Goal: Task Accomplishment & Management: Complete application form

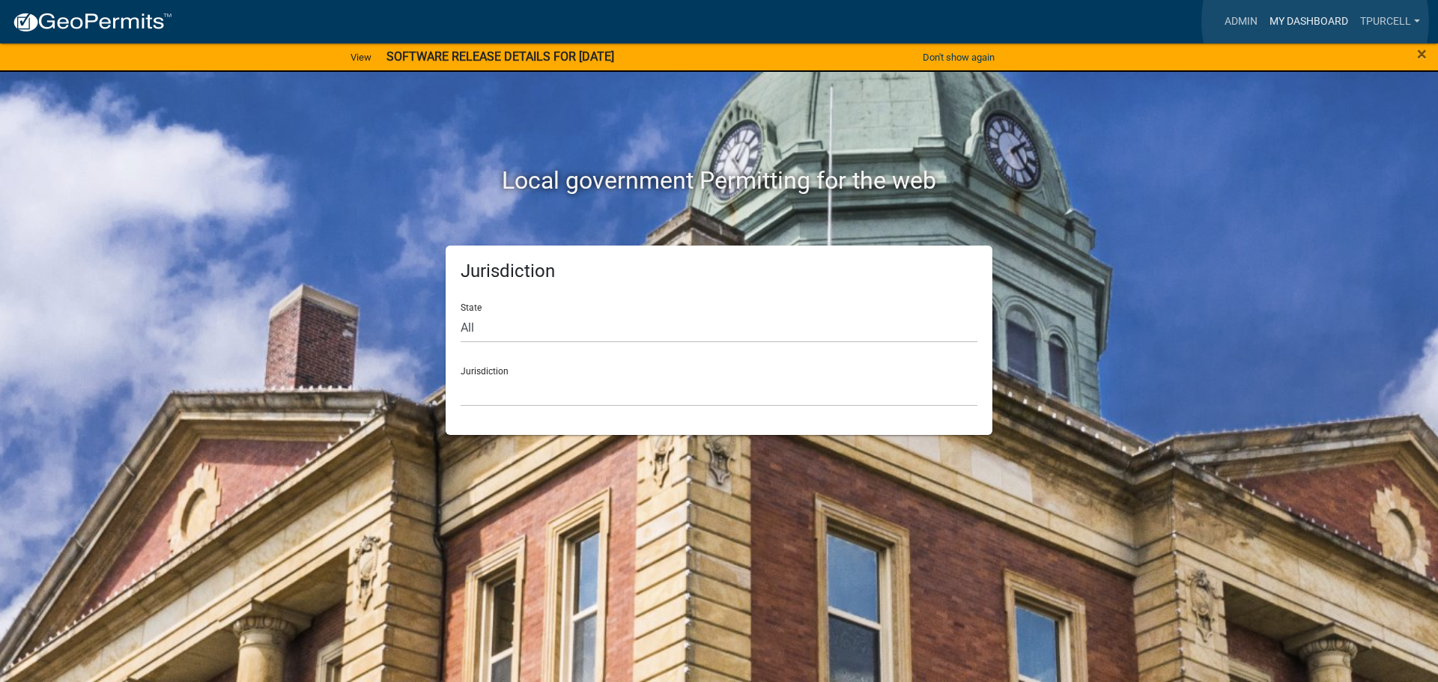
click at [1315, 21] on link "My Dashboard" at bounding box center [1308, 21] width 91 height 28
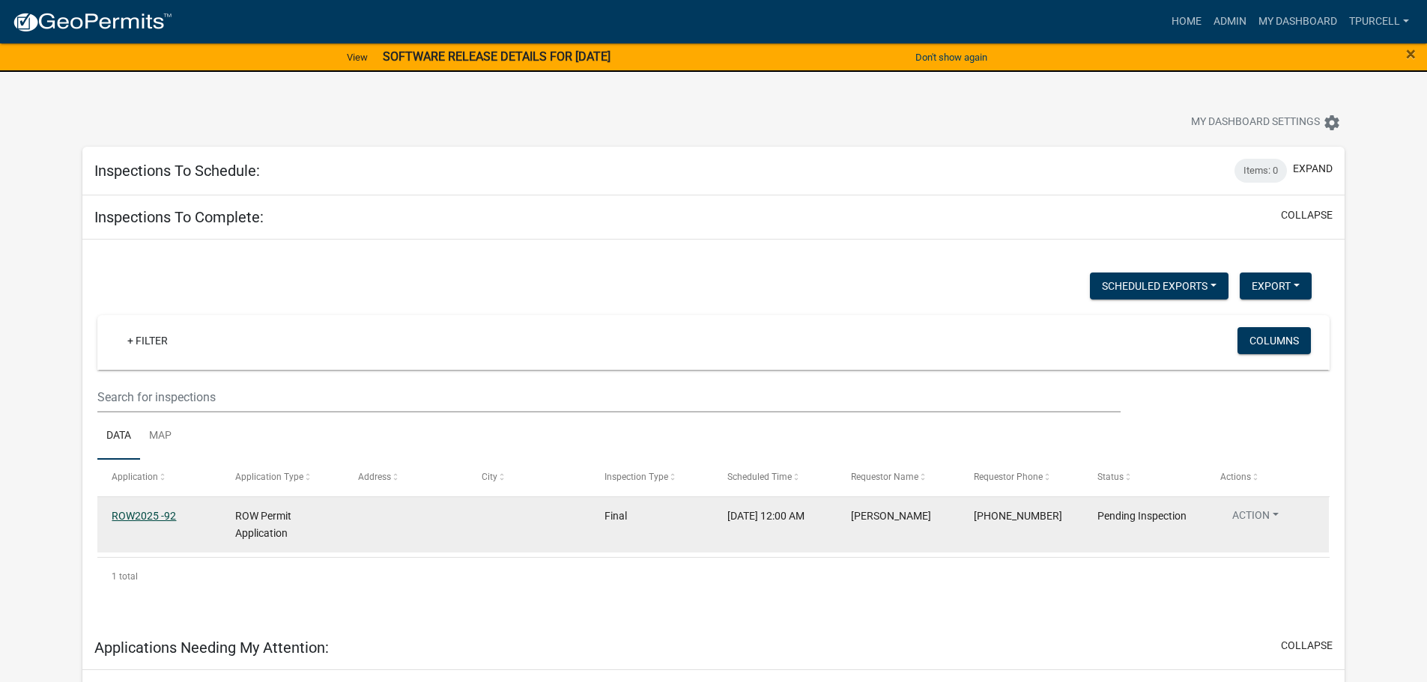
click at [168, 511] on link "ROW2025 -92" at bounding box center [144, 516] width 64 height 12
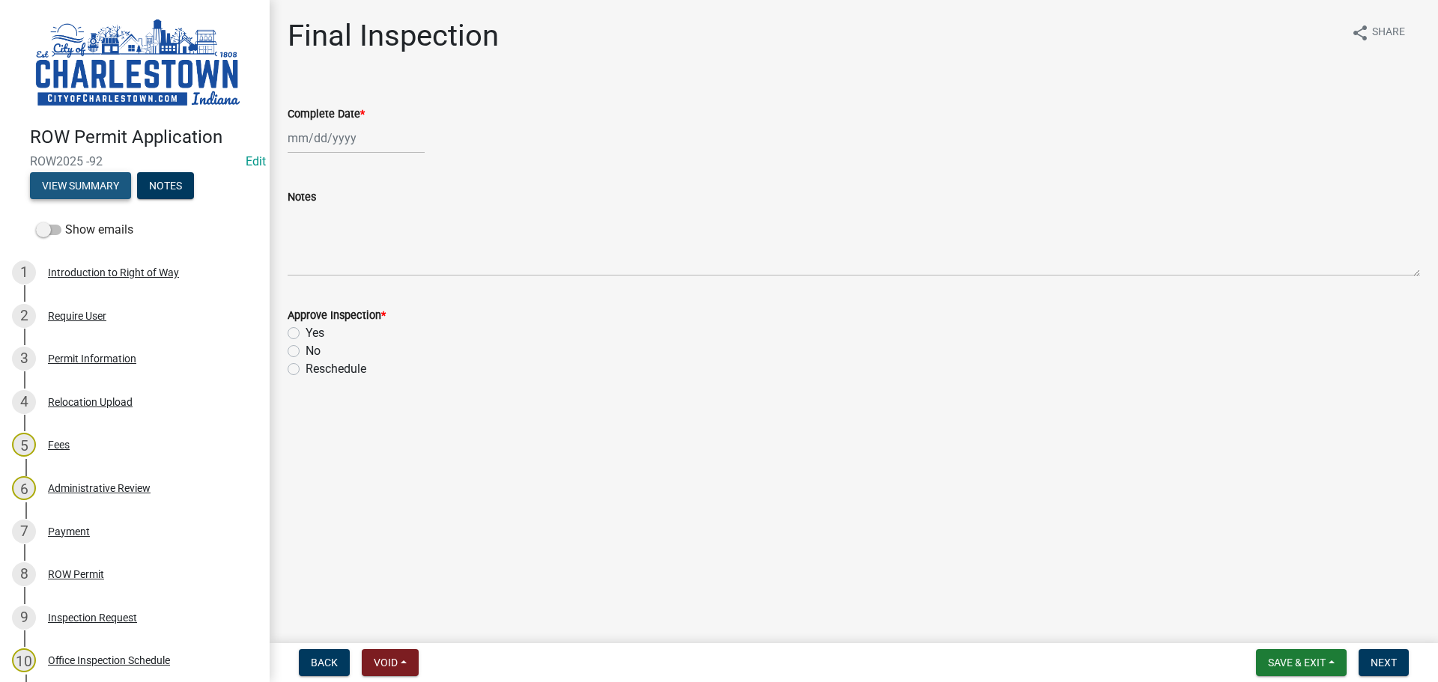
click at [110, 184] on button "View Summary" at bounding box center [80, 185] width 101 height 27
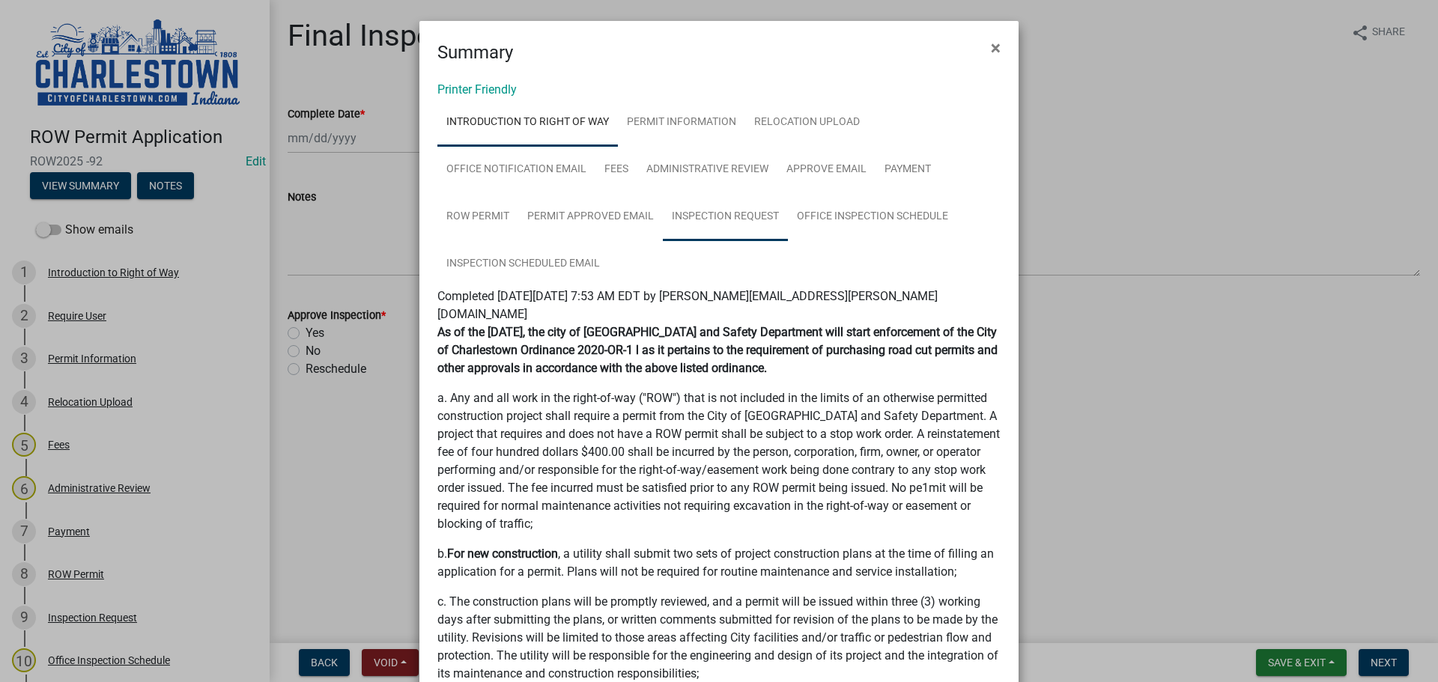
click at [729, 213] on link "Inspection Request" at bounding box center [725, 217] width 125 height 48
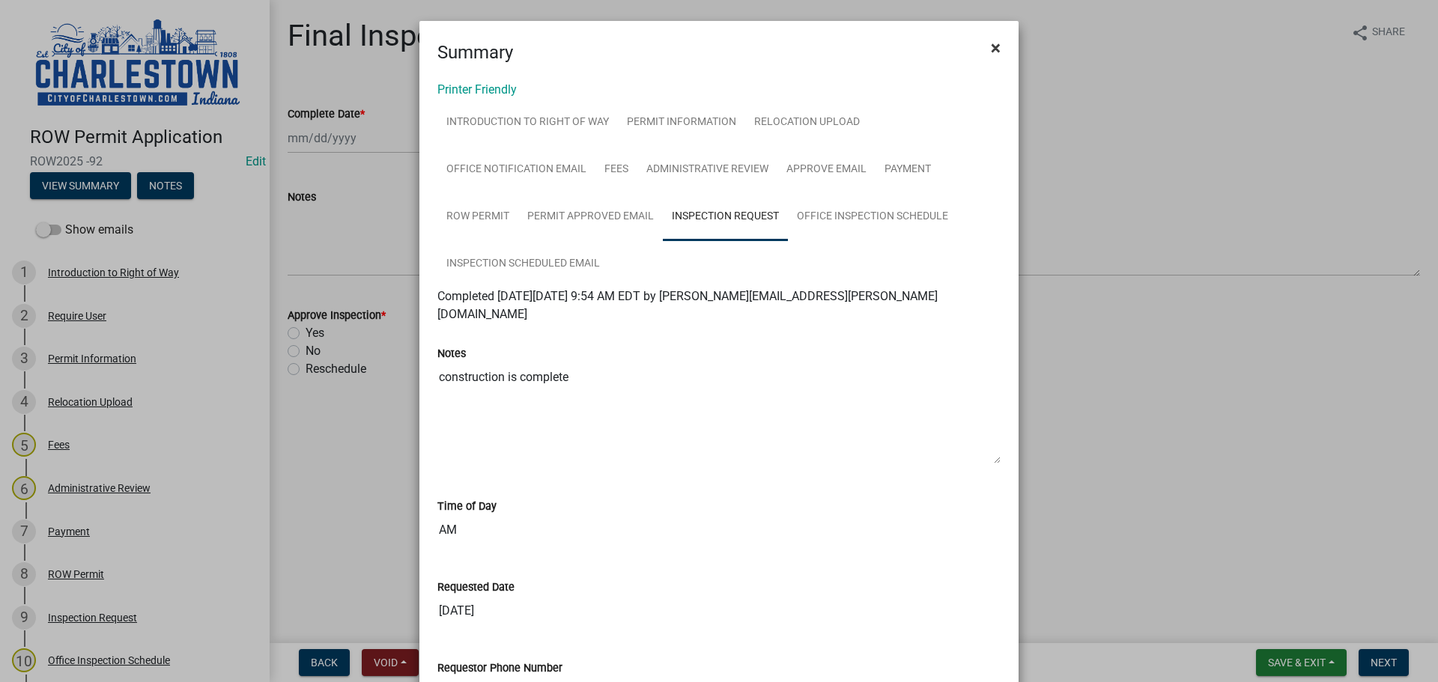
click at [993, 48] on span "×" at bounding box center [996, 47] width 10 height 21
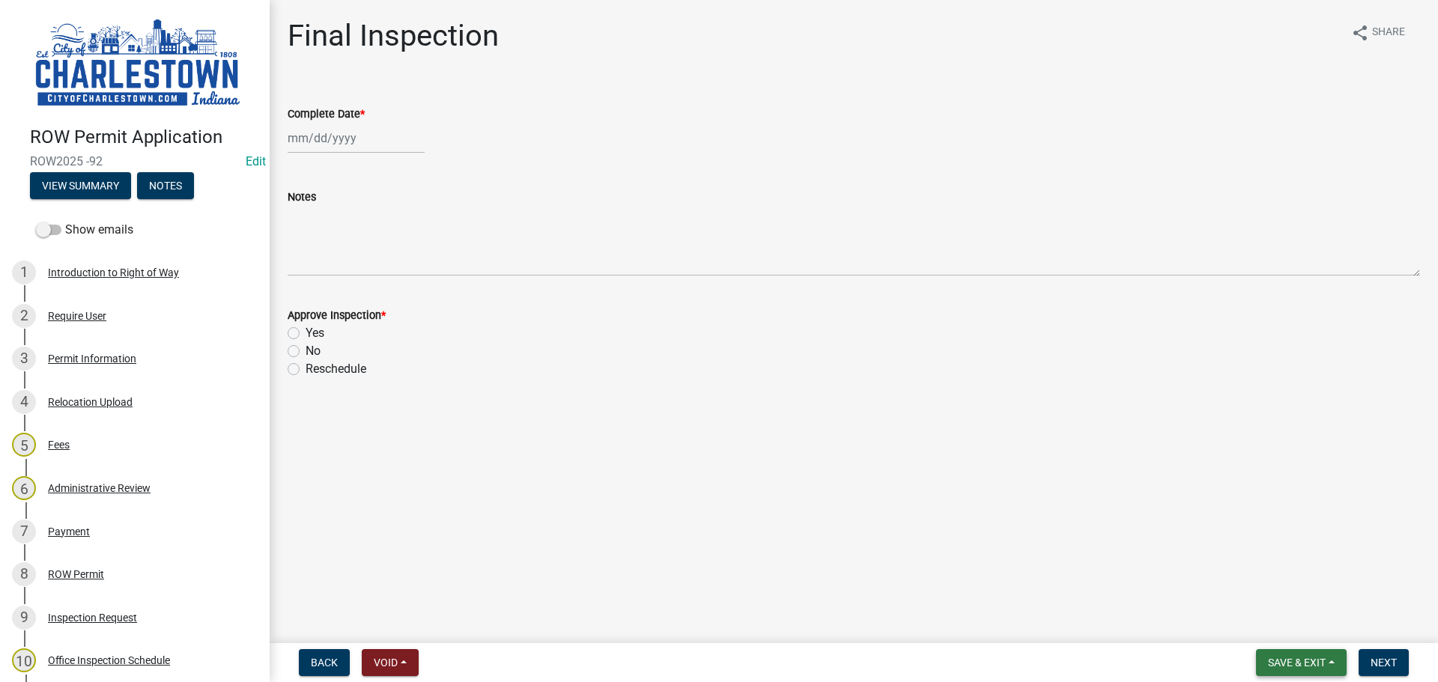
click at [1292, 666] on span "Save & Exit" at bounding box center [1297, 663] width 58 height 12
click at [1291, 630] on button "Save & Exit" at bounding box center [1287, 624] width 120 height 36
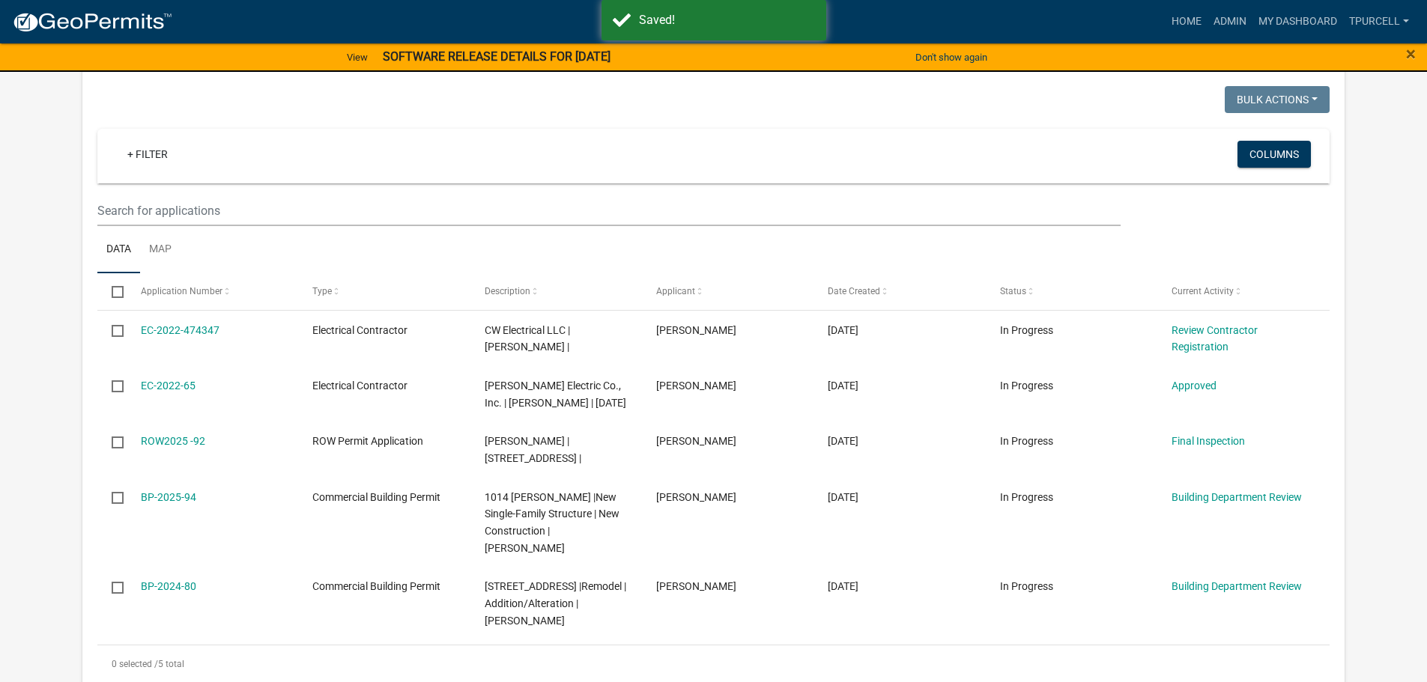
scroll to position [577, 0]
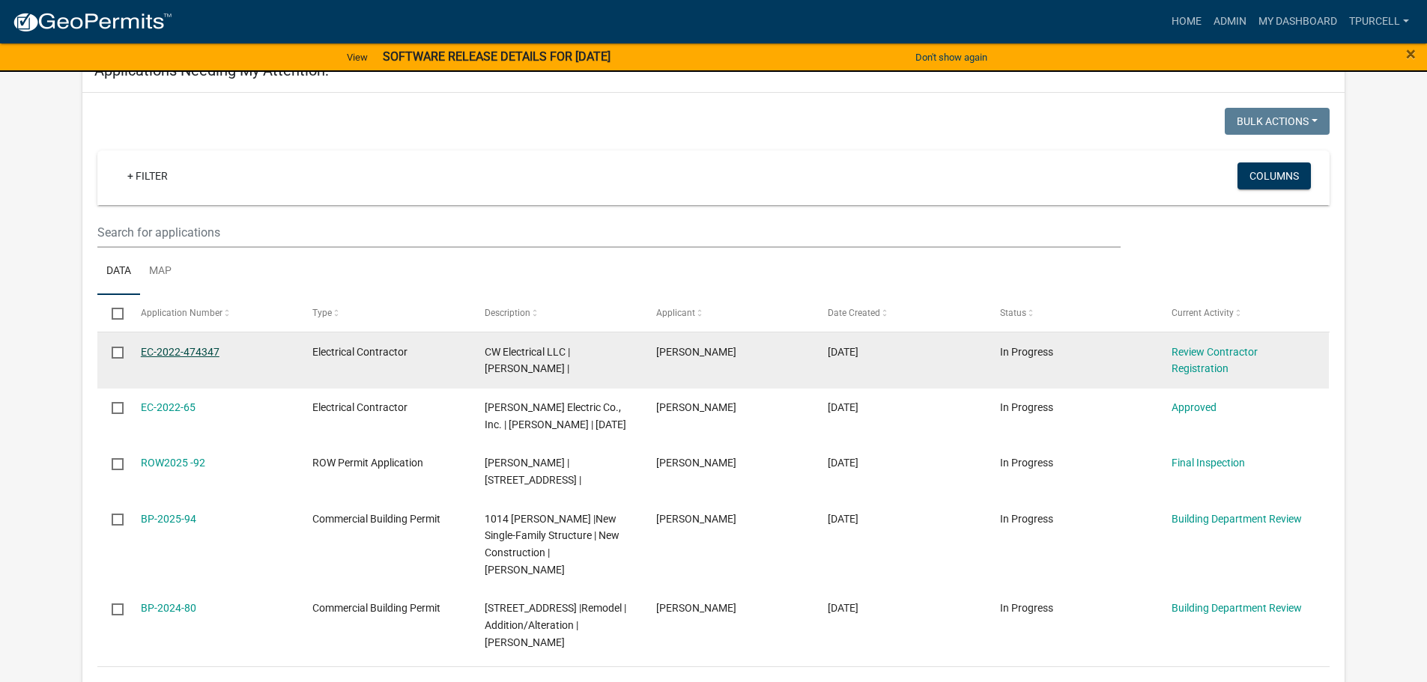
click at [185, 351] on link "EC-2022-474347" at bounding box center [180, 352] width 79 height 12
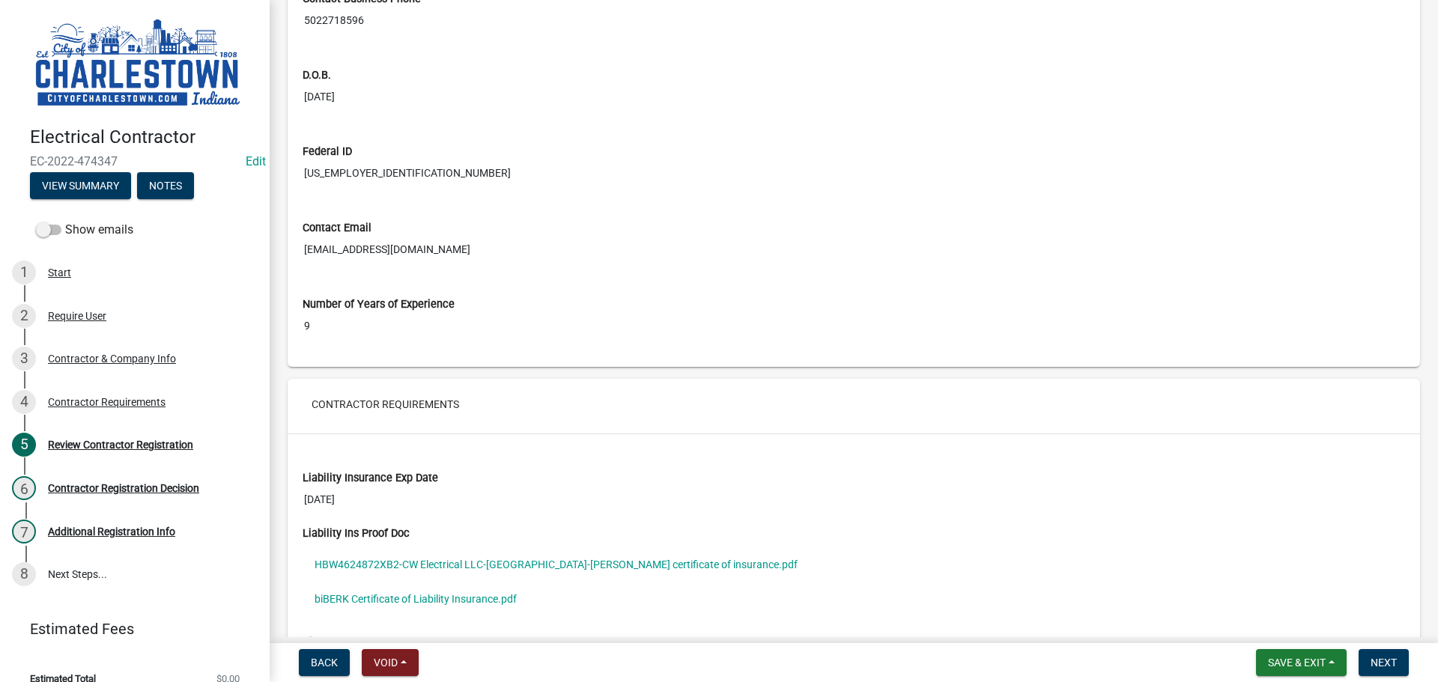
scroll to position [824, 0]
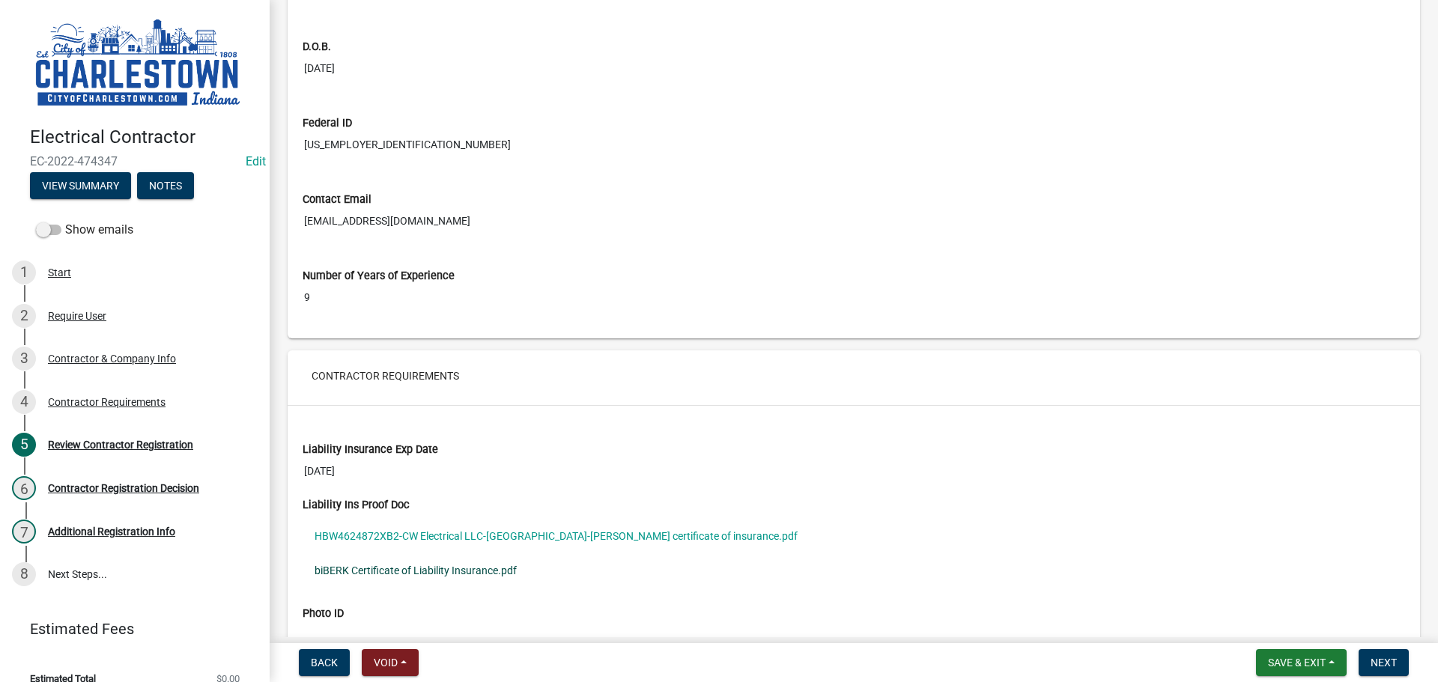
click at [487, 565] on link "biBERK Certificate of Liability Insurance.pdf" at bounding box center [854, 570] width 1102 height 34
click at [532, 532] on link "HBW4624872XB2-CW Electrical LLC-[GEOGRAPHIC_DATA]-[PERSON_NAME] certificate of …" at bounding box center [854, 536] width 1102 height 34
click at [472, 571] on link "biBERK Certificate of Liability Insurance.pdf" at bounding box center [854, 570] width 1102 height 34
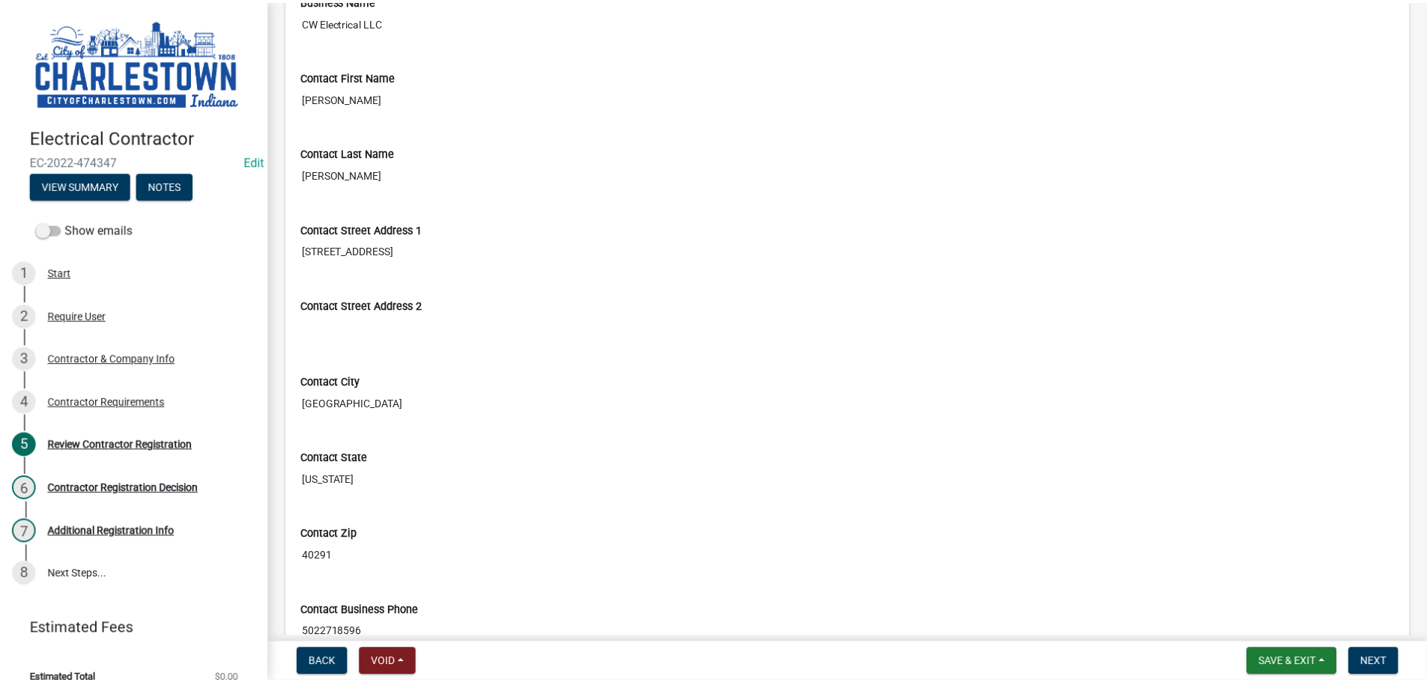
scroll to position [0, 0]
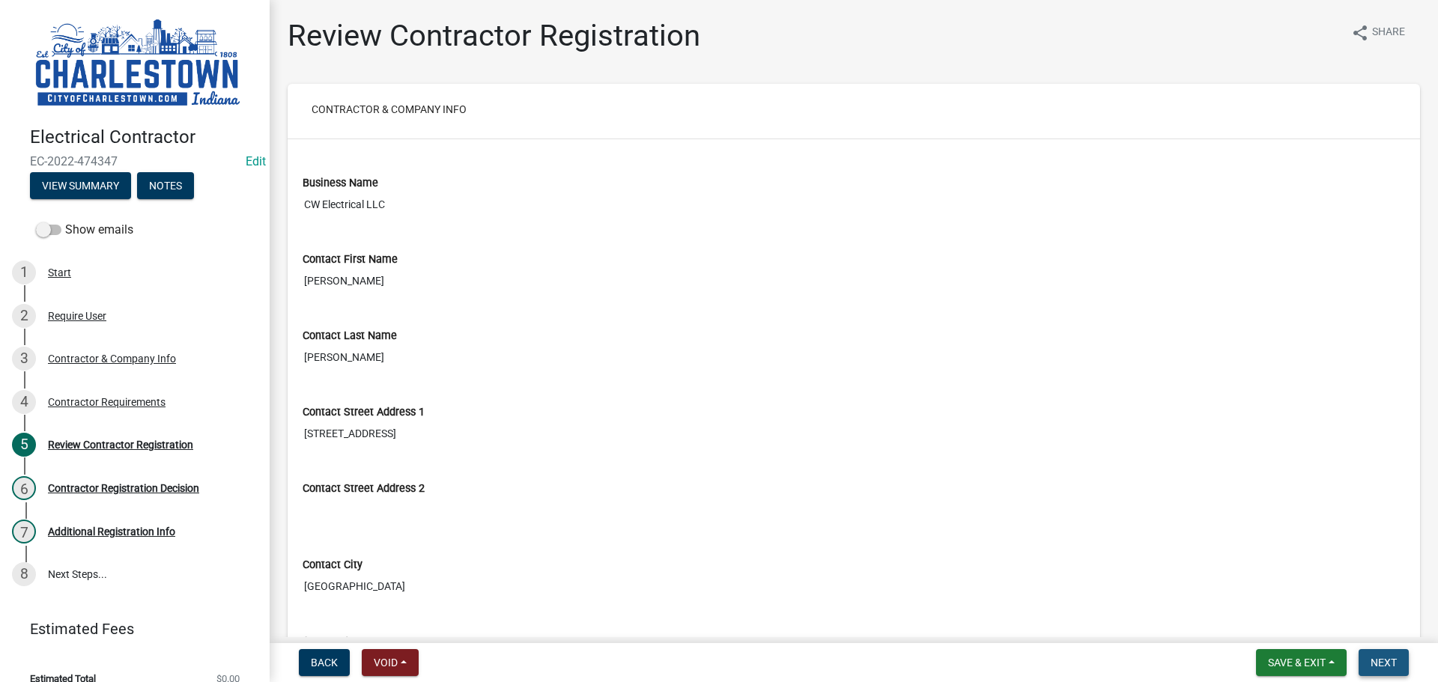
click at [1384, 658] on span "Next" at bounding box center [1383, 663] width 26 height 12
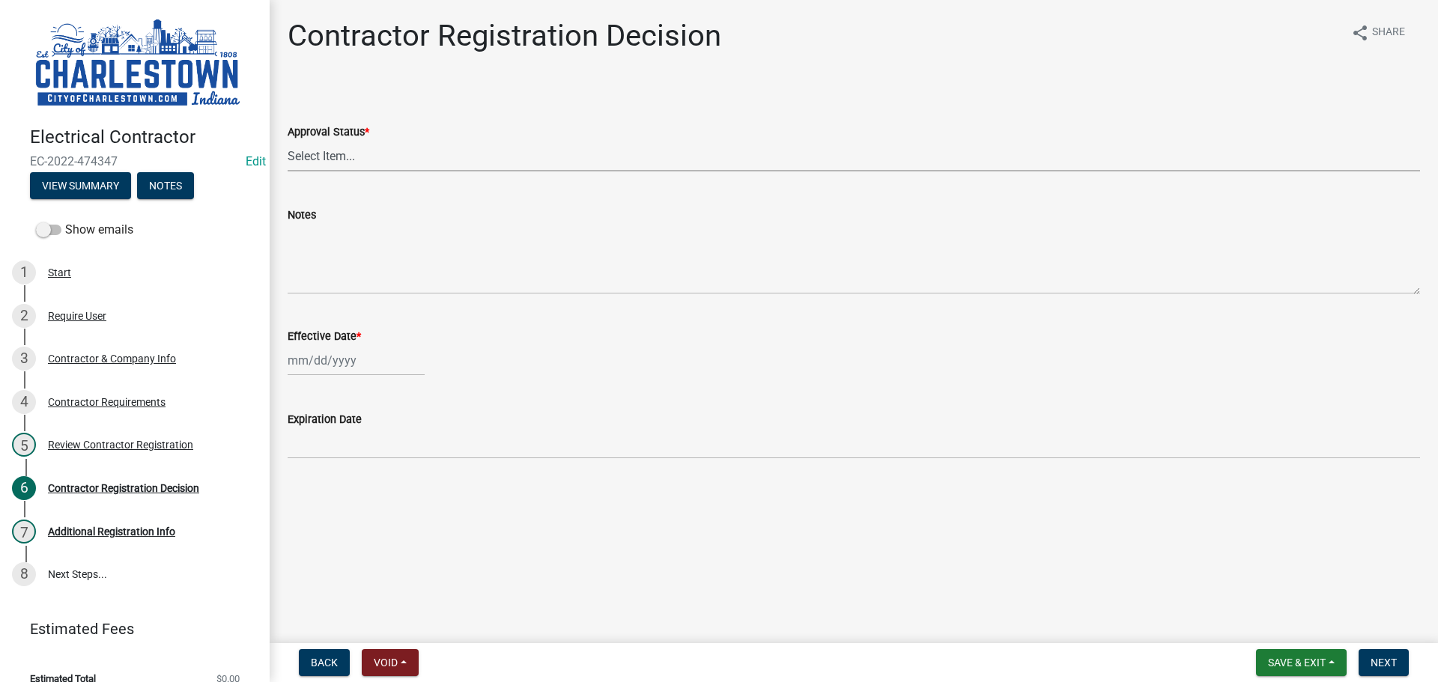
click at [327, 161] on select "Select Item... Approved Denied" at bounding box center [854, 156] width 1132 height 31
click at [288, 141] on select "Select Item... Approved Denied" at bounding box center [854, 156] width 1132 height 31
select select "4b86b809-39dd-4c68-9f3d-fdb3e7050482"
click at [357, 367] on div at bounding box center [356, 360] width 137 height 31
select select "9"
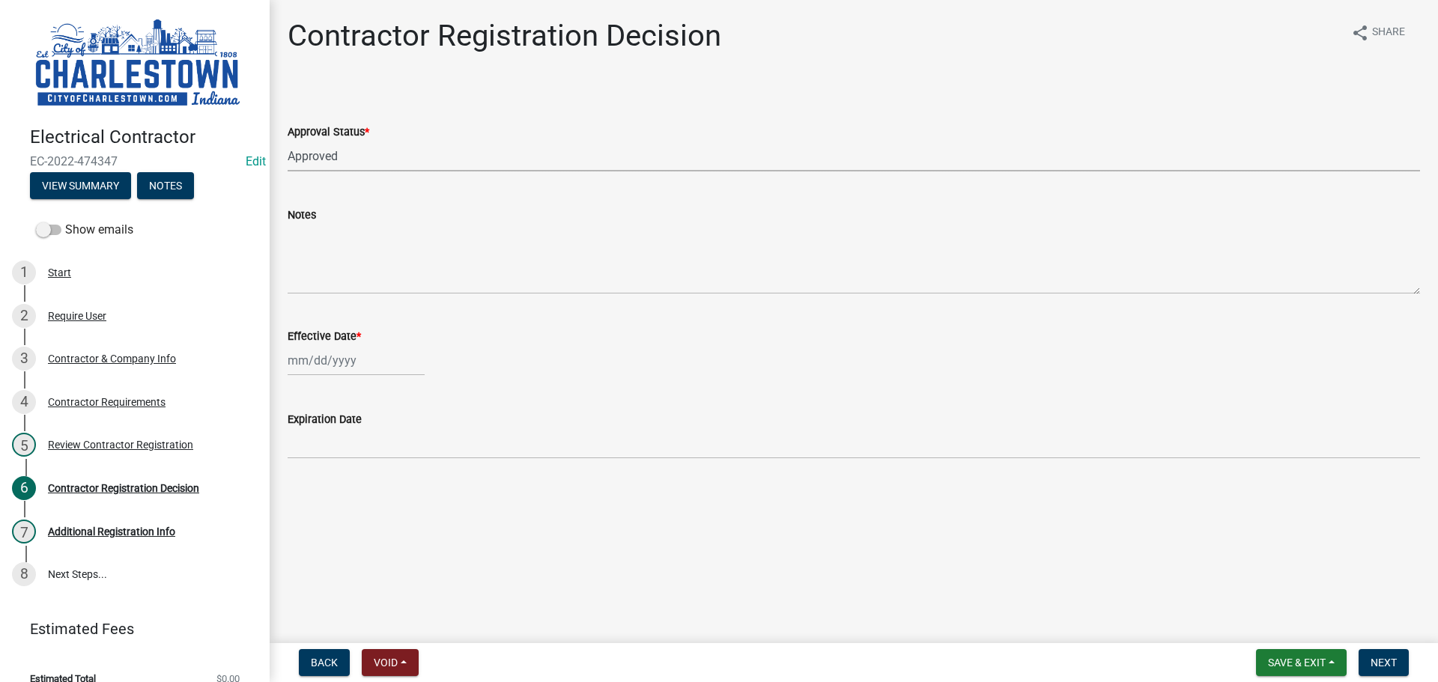
select select "2025"
click at [420, 445] on div "6" at bounding box center [422, 440] width 24 height 24
type input "[DATE]"
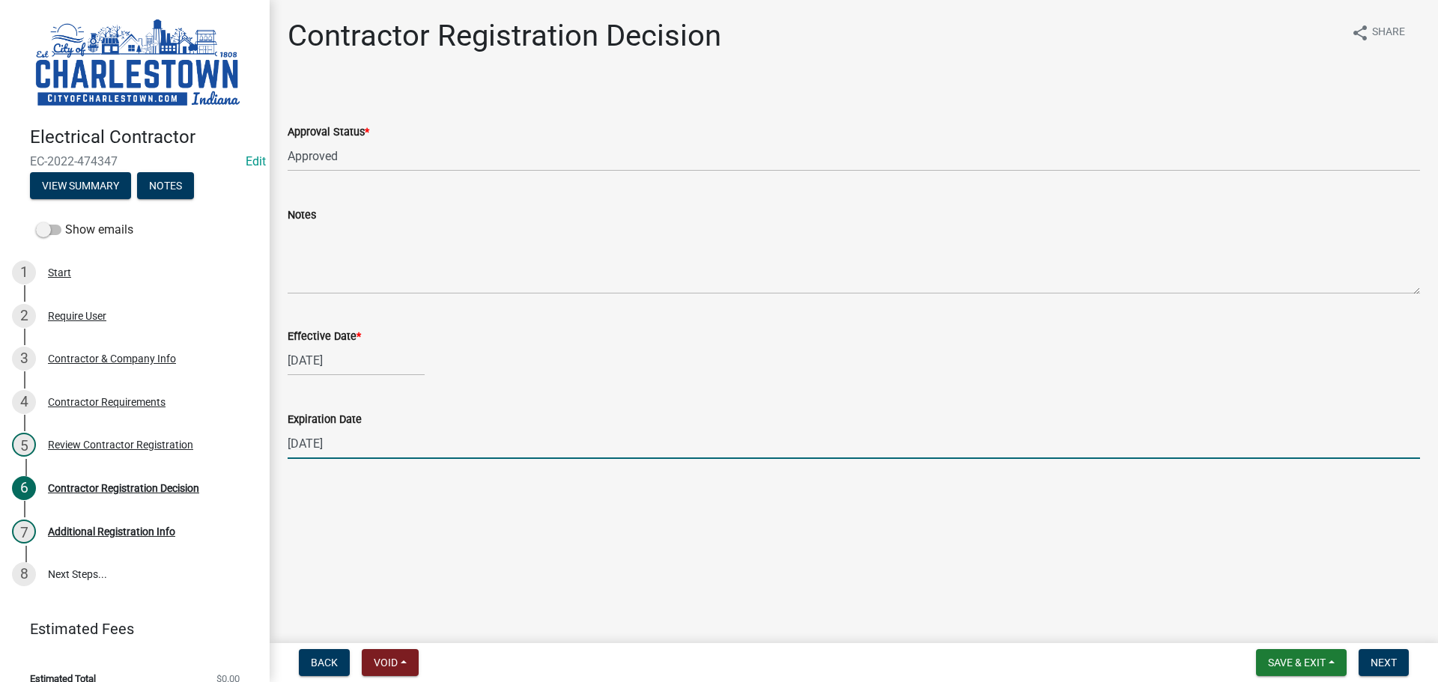
click at [320, 442] on input "[DATE]" at bounding box center [854, 443] width 1132 height 31
type input "[DATE]"
click at [1388, 665] on span "Next" at bounding box center [1383, 663] width 26 height 12
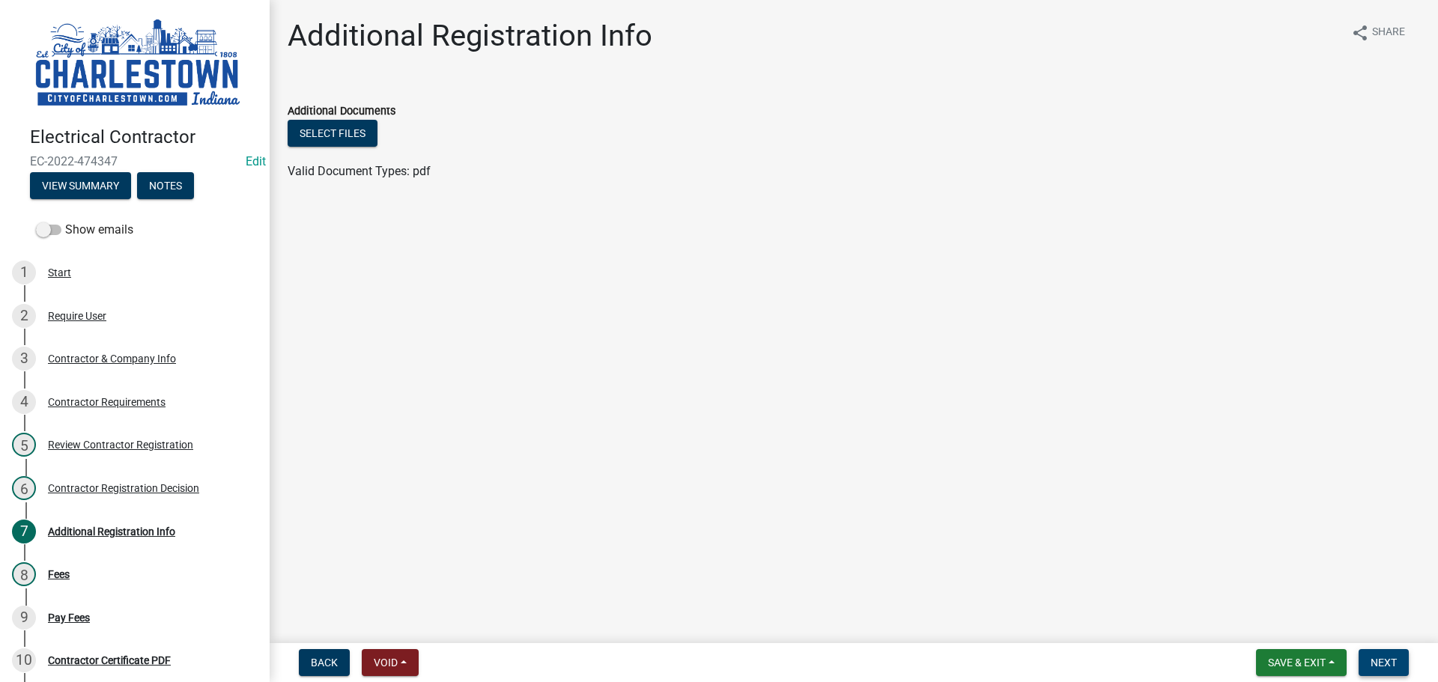
click at [1393, 669] on button "Next" at bounding box center [1383, 662] width 50 height 27
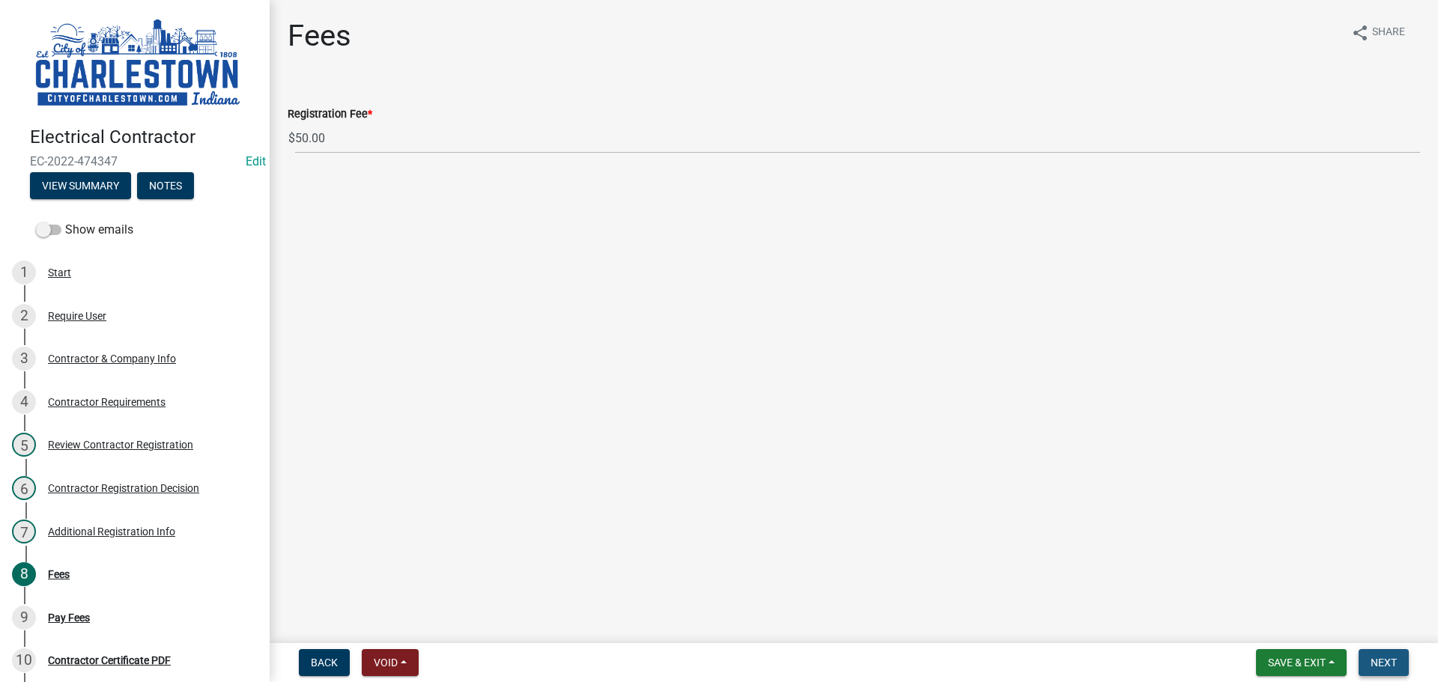
click at [1382, 663] on span "Next" at bounding box center [1383, 663] width 26 height 12
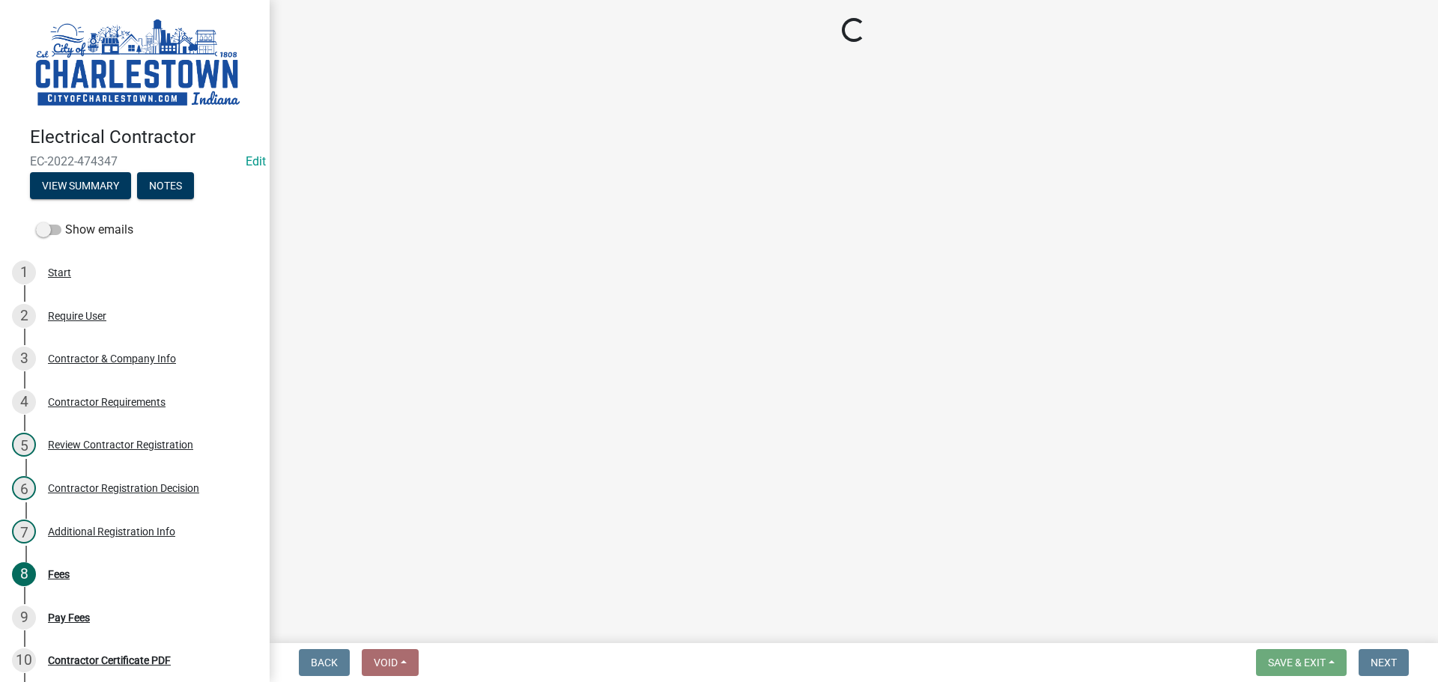
select select "3: 3"
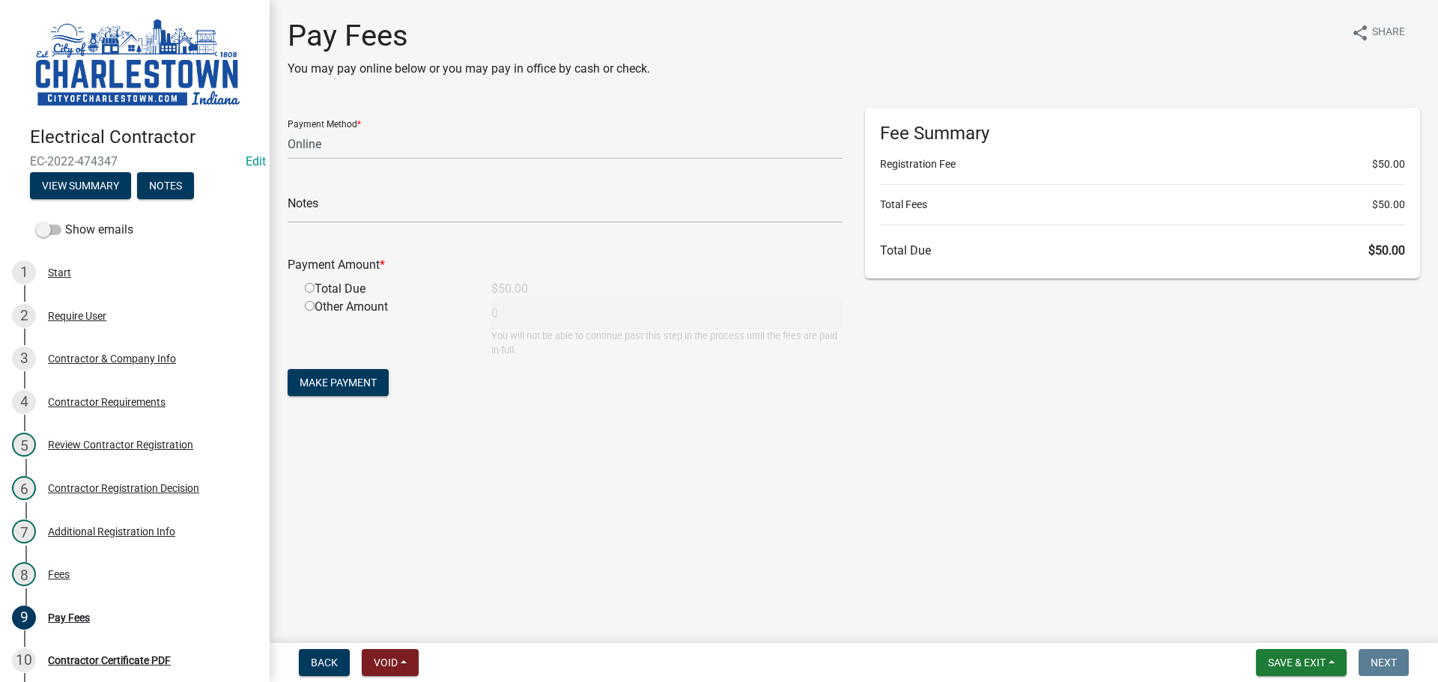
click at [312, 290] on input "radio" at bounding box center [310, 288] width 10 height 10
radio input "true"
type input "50"
click at [1283, 658] on span "Save & Exit" at bounding box center [1297, 663] width 58 height 12
click at [1286, 624] on button "Save & Exit" at bounding box center [1287, 624] width 120 height 36
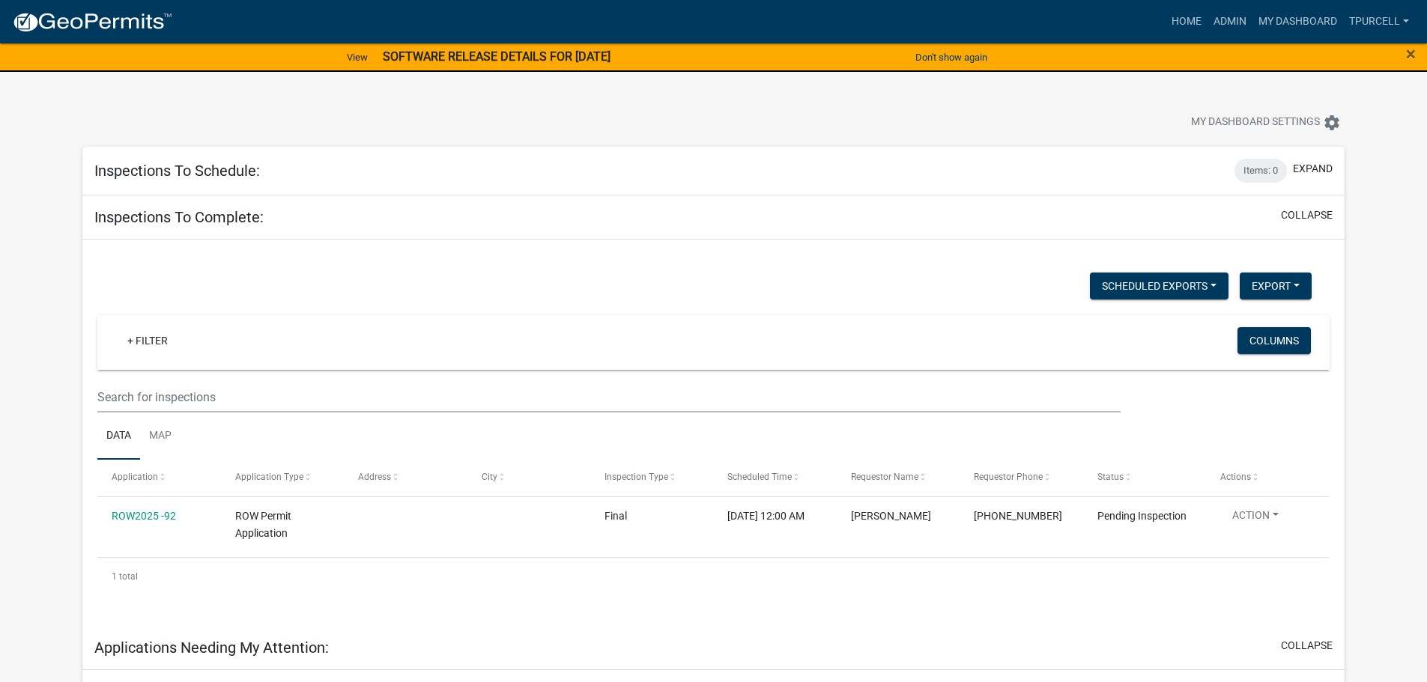
drag, startPoint x: 977, startPoint y: 2, endPoint x: 1069, endPoint y: 108, distance: 139.6
click at [1069, 108] on div "My Dashboard Settings settings" at bounding box center [1087, 124] width 535 height 33
click at [1221, 18] on link "Admin" at bounding box center [1229, 21] width 45 height 28
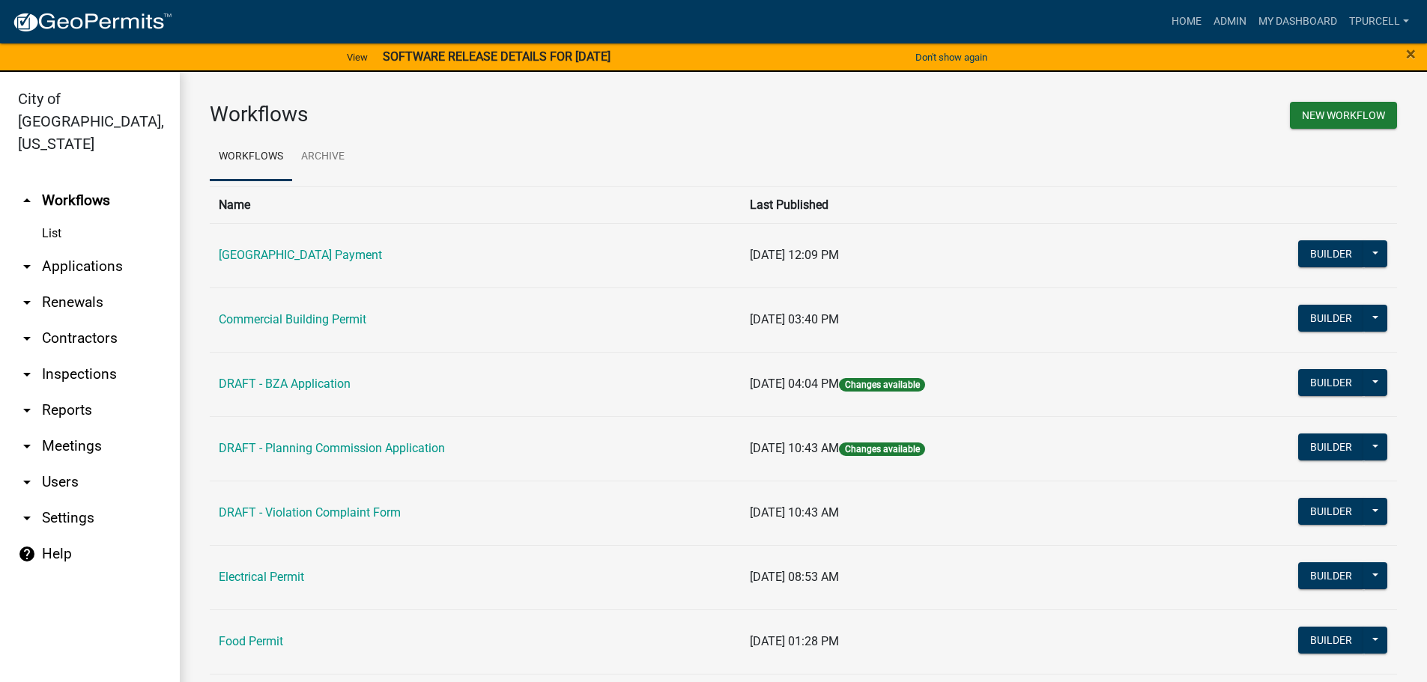
click at [85, 249] on link "arrow_drop_down Applications" at bounding box center [90, 267] width 180 height 36
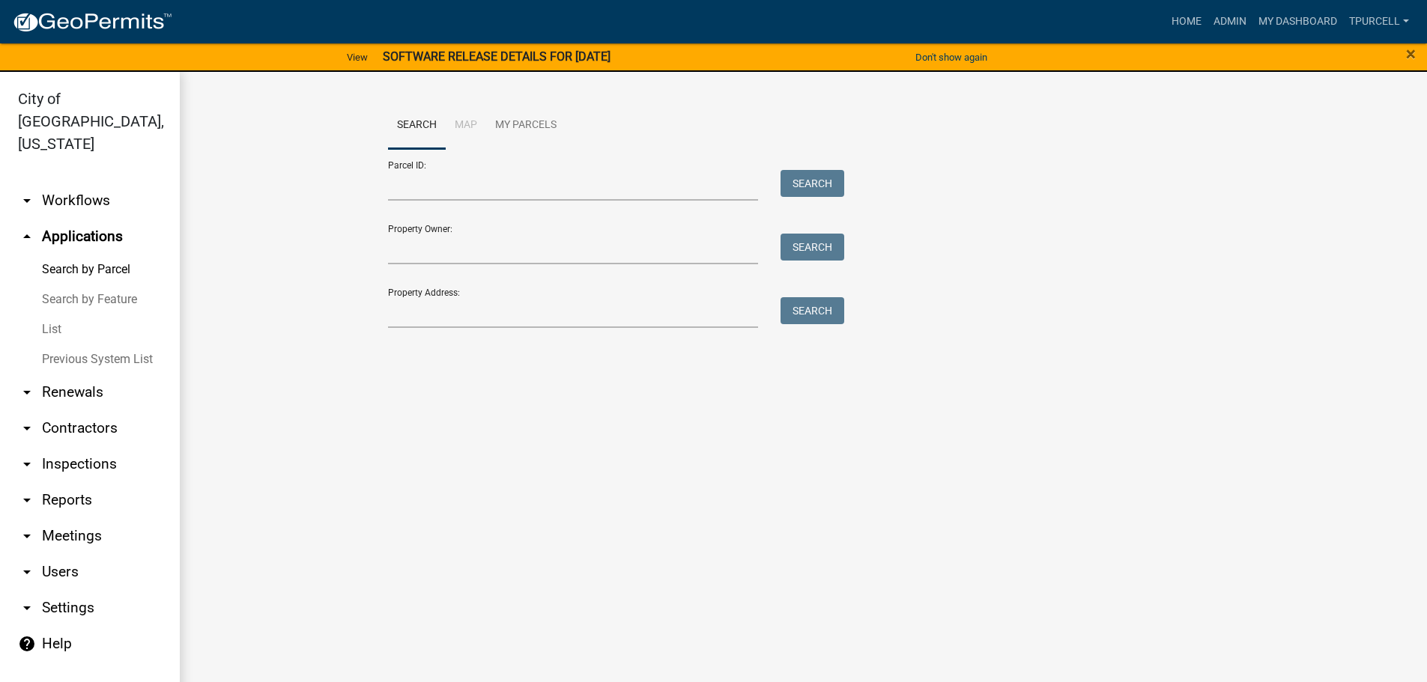
click at [40, 315] on link "List" at bounding box center [90, 330] width 180 height 30
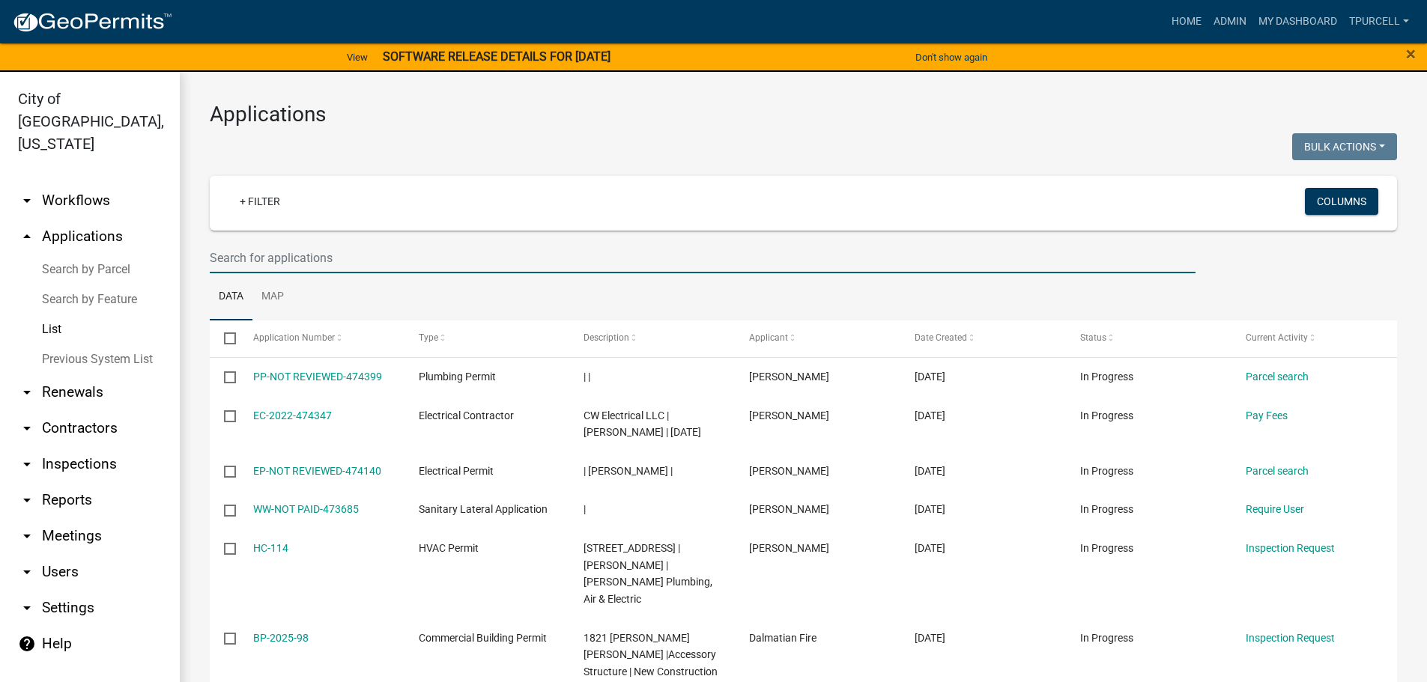
drag, startPoint x: 315, startPoint y: 264, endPoint x: 326, endPoint y: 258, distance: 11.7
click at [316, 264] on input "text" at bounding box center [702, 258] width 985 height 31
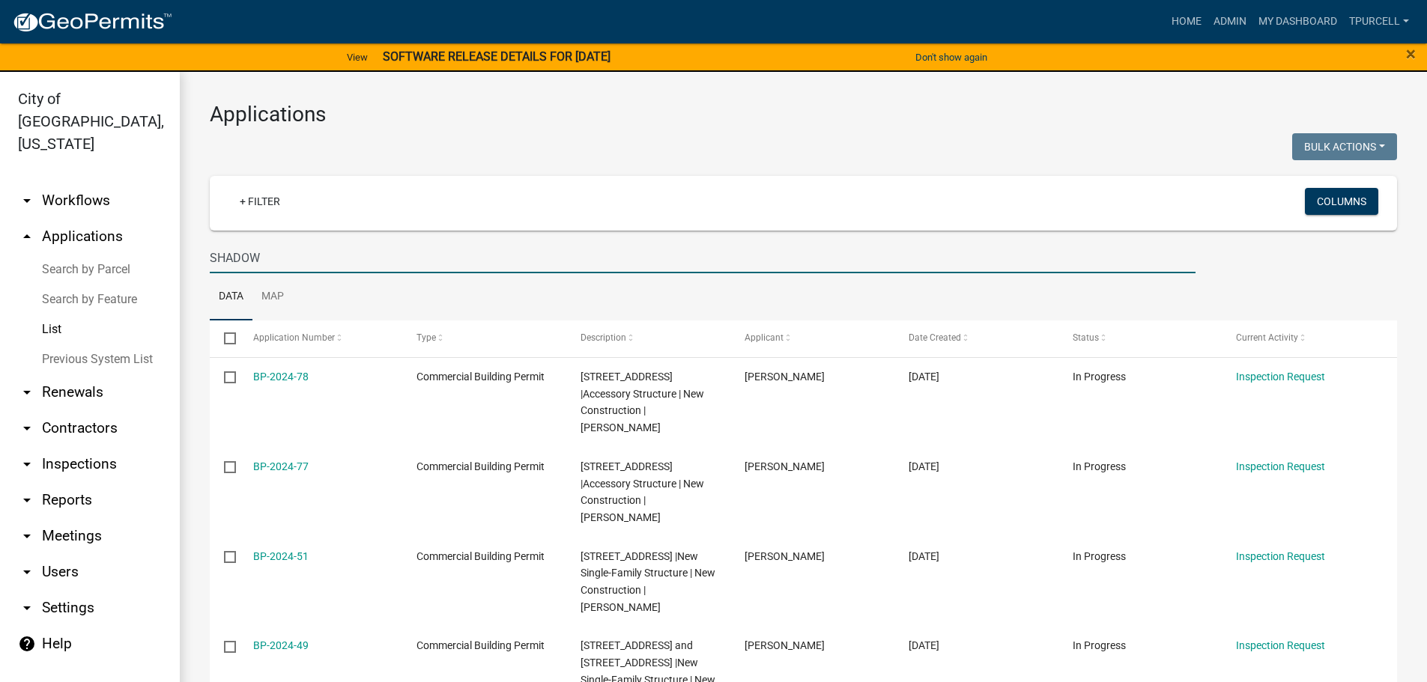
type input "SHADOW"
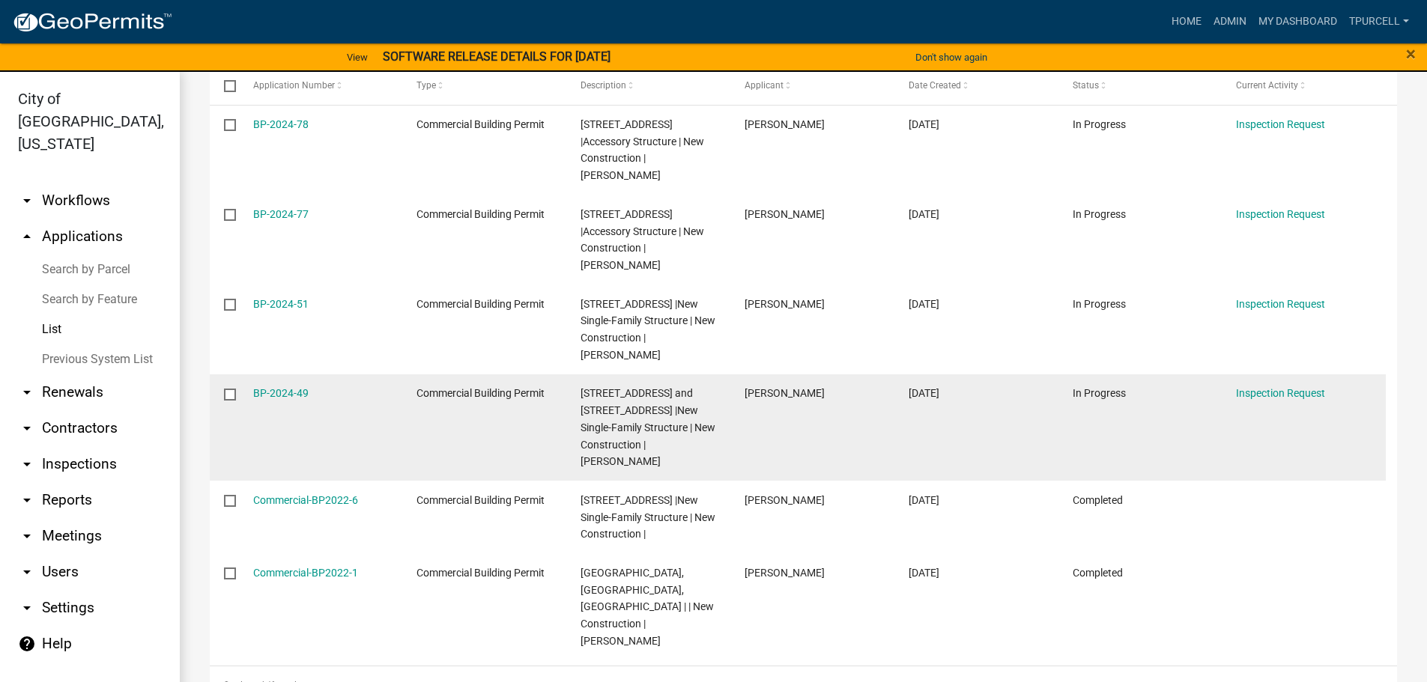
scroll to position [18, 0]
